Goal: Obtain resource: Download file/media

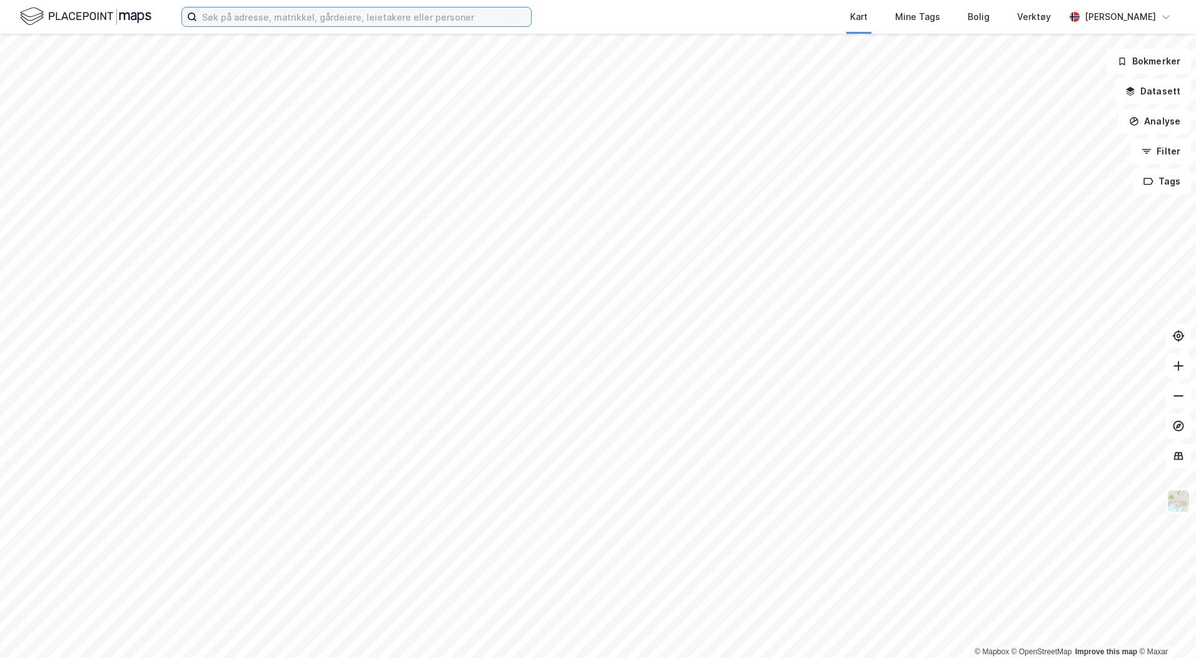
click at [286, 19] on input at bounding box center [364, 17] width 334 height 19
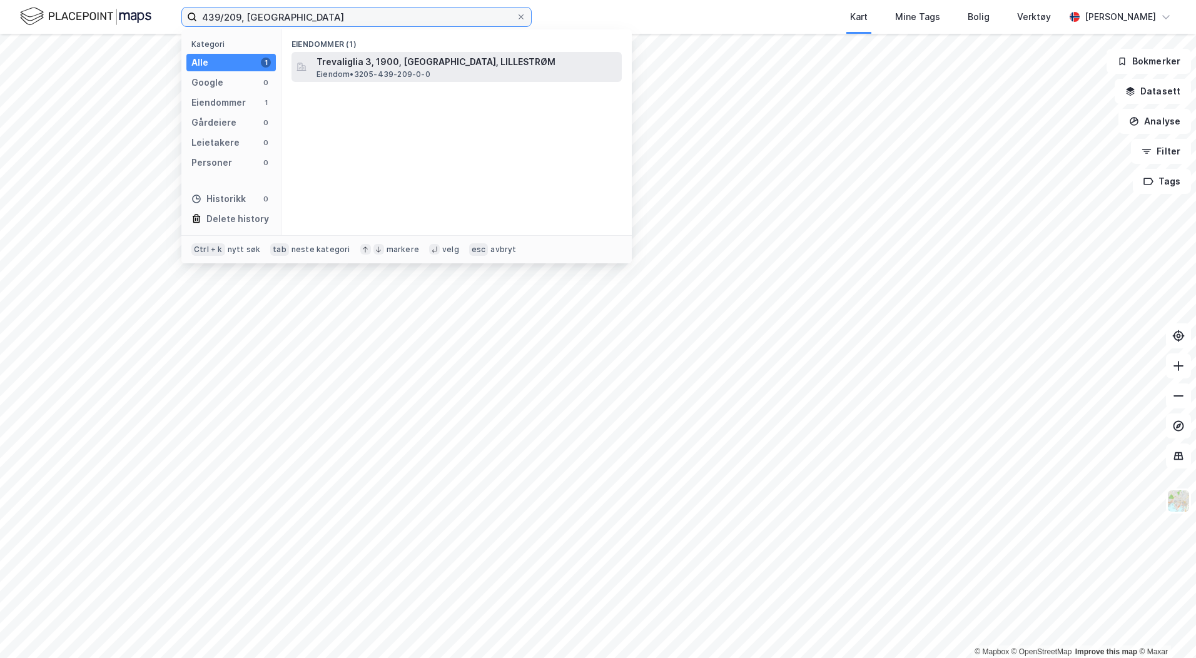
type input "439/209, [GEOGRAPHIC_DATA]"
click at [371, 63] on span "Trevaliglia 3, 1900, [GEOGRAPHIC_DATA], LILLESTRØM" at bounding box center [466, 61] width 300 height 15
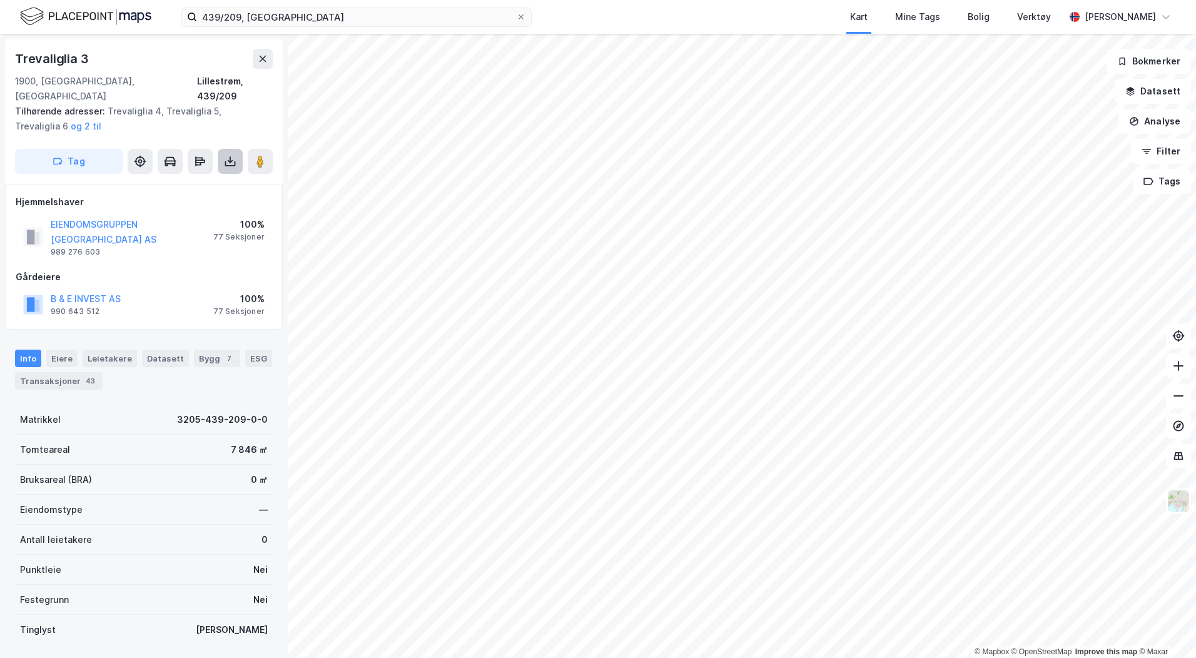
click at [233, 155] on icon at bounding box center [230, 161] width 13 height 13
click at [171, 181] on div "Last ned grunnbok" at bounding box center [168, 186] width 73 height 10
